Goal: Communication & Community: Answer question/provide support

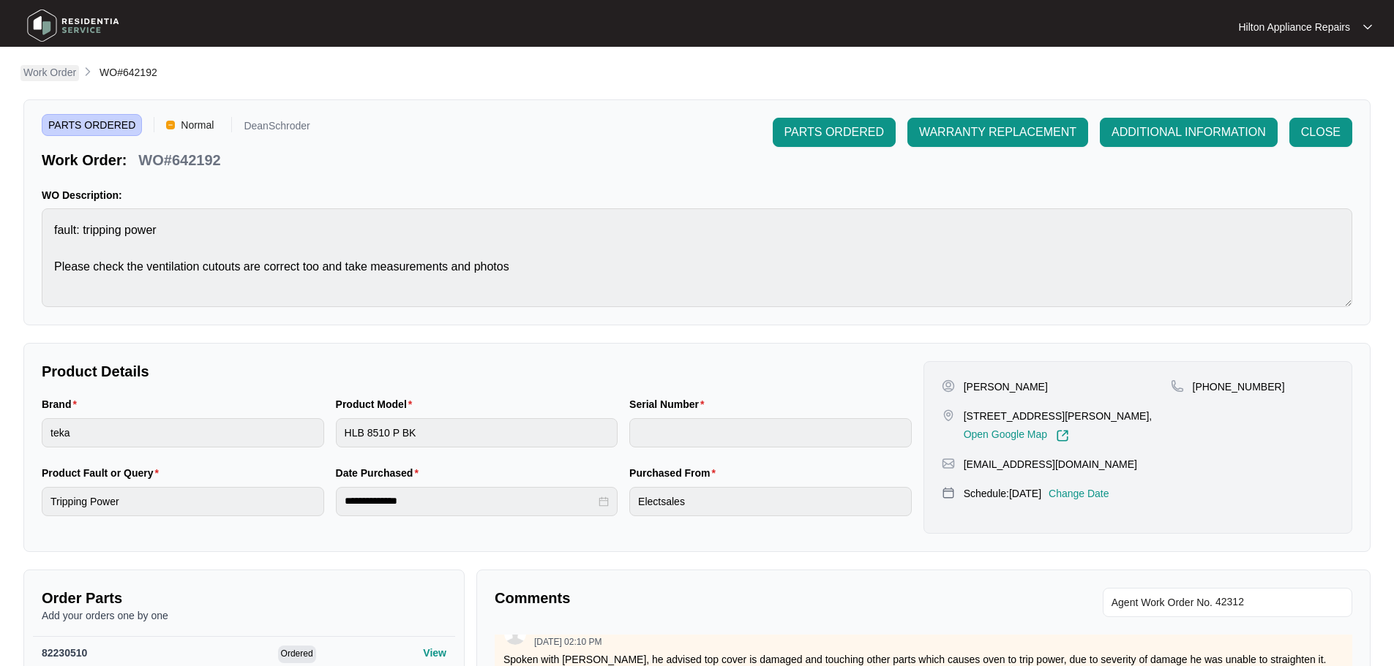
click at [44, 75] on p "Work Order" at bounding box center [49, 72] width 53 height 15
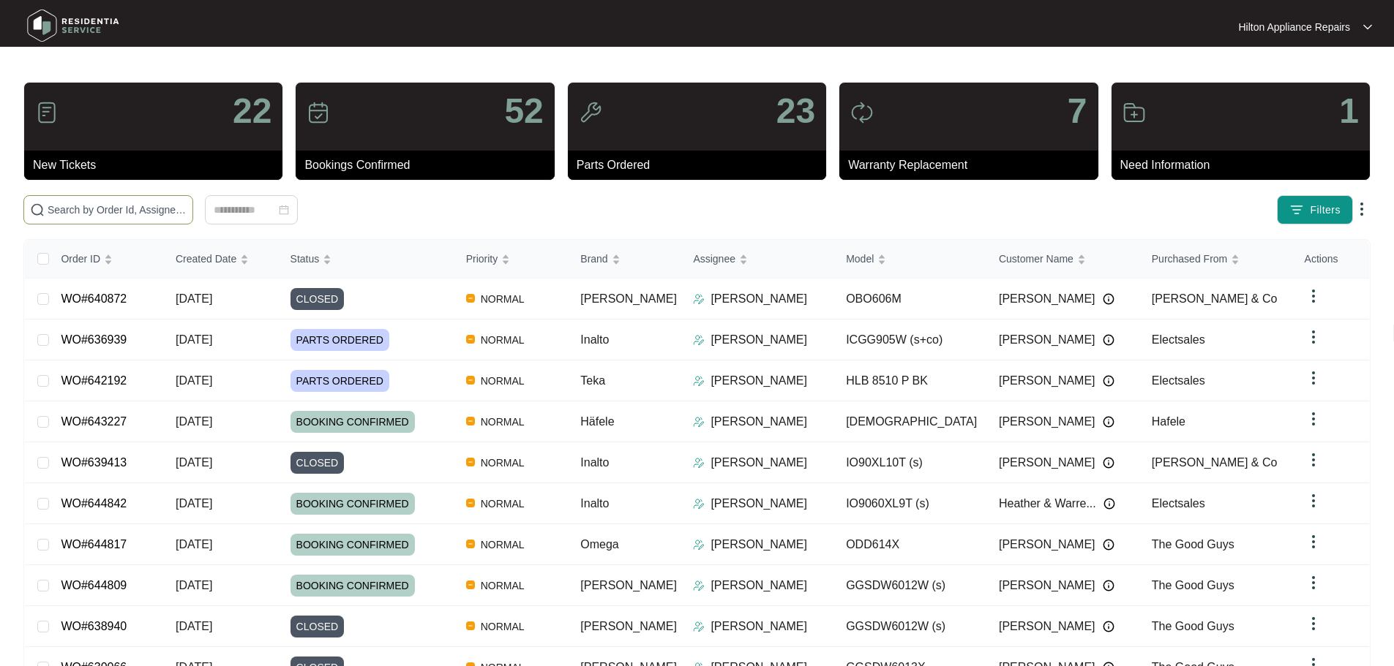
click at [168, 214] on input "text" at bounding box center [117, 210] width 139 height 16
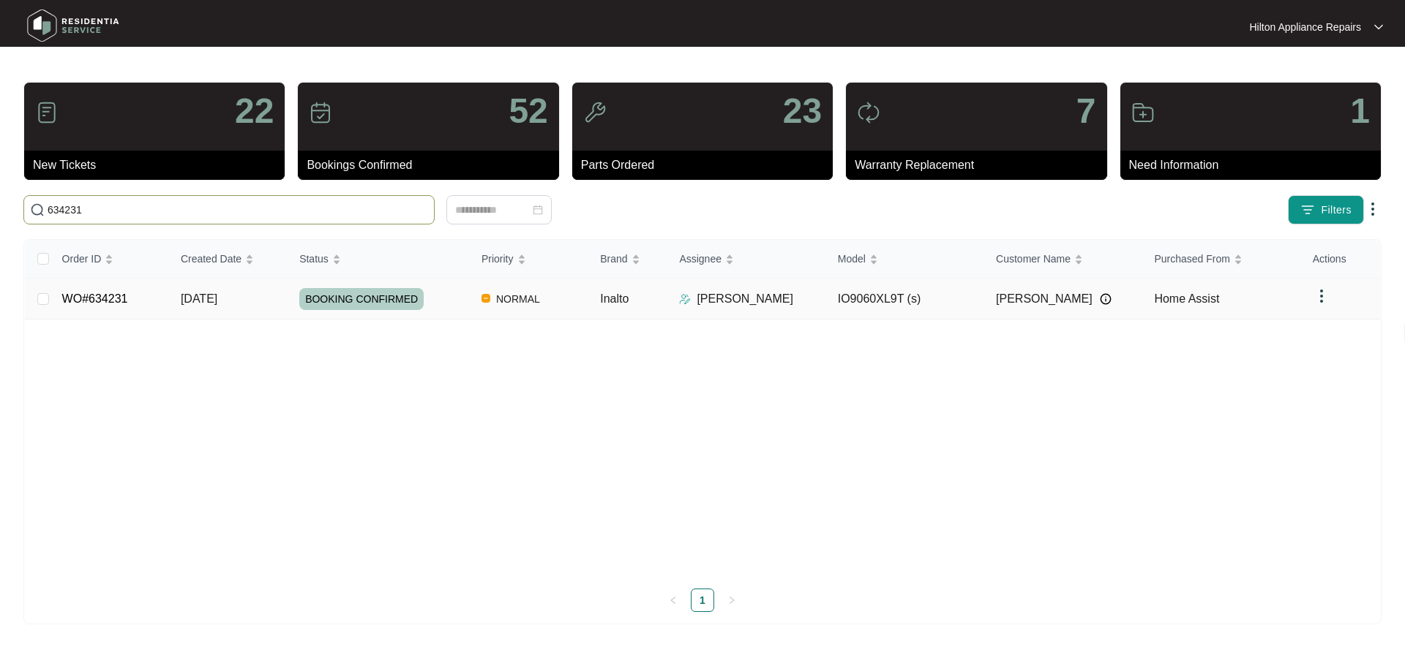
type input "634231"
click at [450, 305] on div "BOOKING CONFIRMED" at bounding box center [384, 299] width 170 height 22
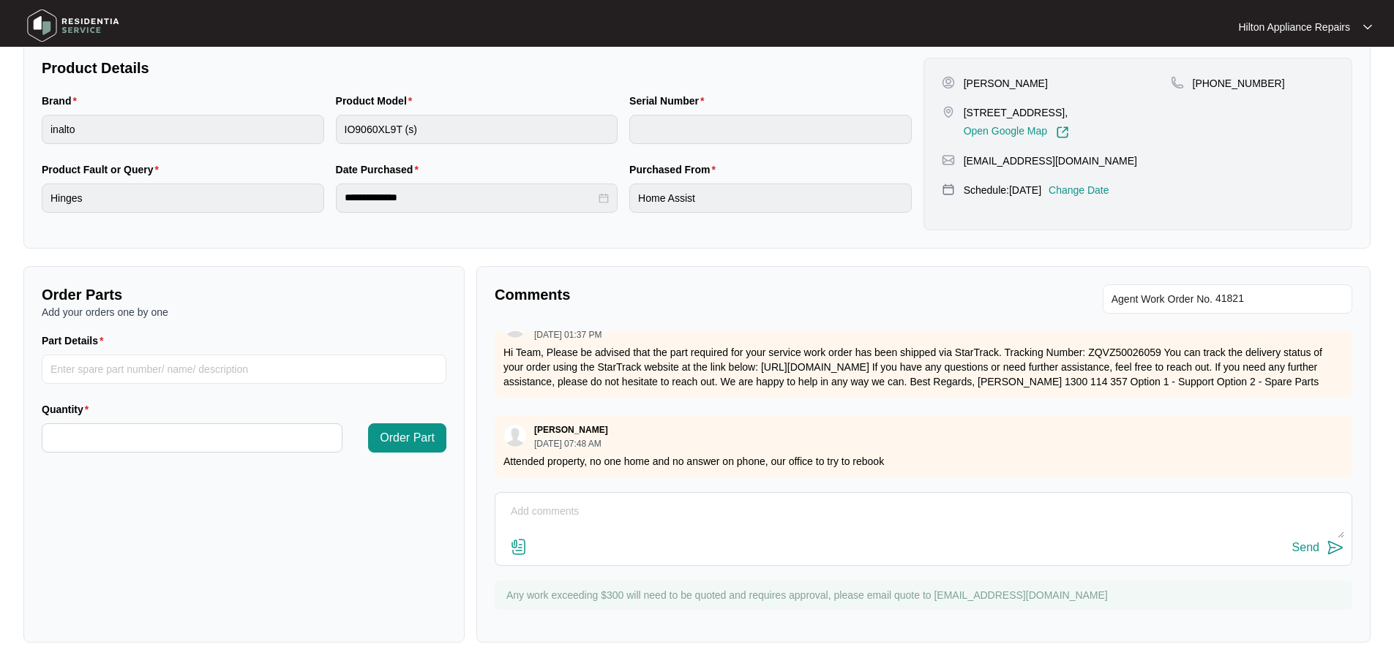
scroll to position [130, 0]
click at [798, 513] on textarea at bounding box center [923, 519] width 841 height 38
paste textarea "Hi [PERSON_NAME], We have attempted to make contact to schedule your appliance …"
type textarea "LMTC + Sent txt Hi [PERSON_NAME], We have attempted to make contact to schedule…"
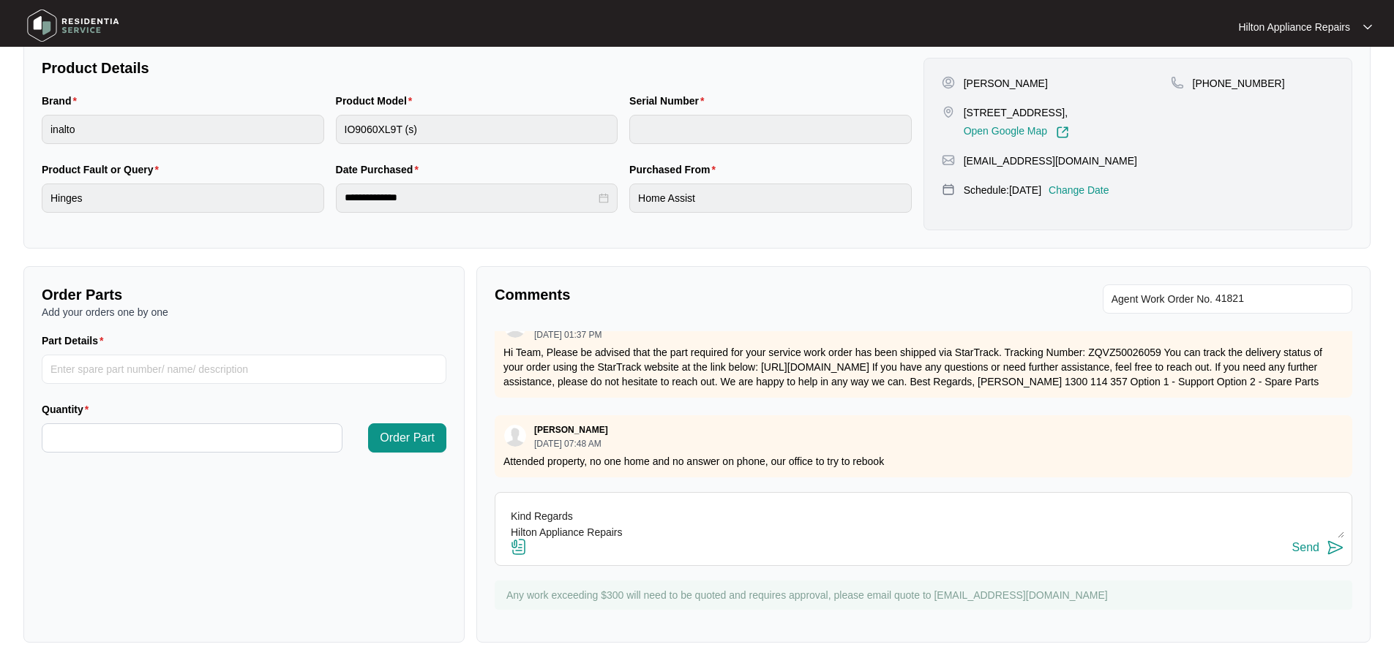
click at [1302, 549] on div "Send" at bounding box center [1305, 547] width 27 height 13
